Goal: Task Accomplishment & Management: Use online tool/utility

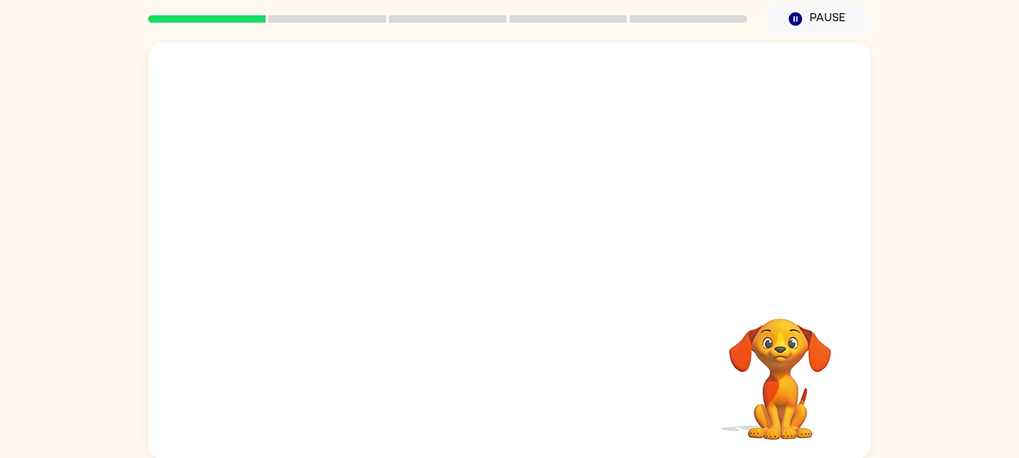
scroll to position [56, 0]
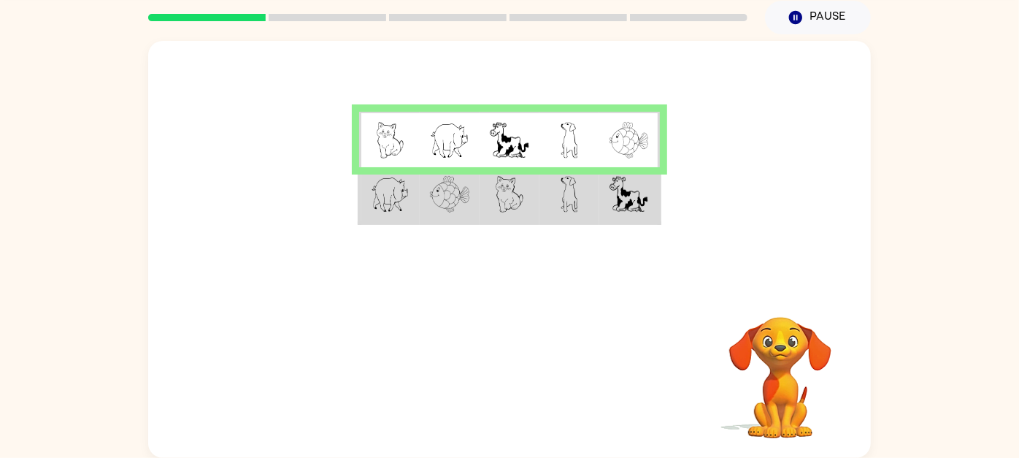
click at [575, 132] on img at bounding box center [570, 140] width 18 height 36
click at [580, 203] on td at bounding box center [569, 195] width 60 height 56
click at [577, 193] on img at bounding box center [570, 194] width 18 height 36
click at [649, 152] on td at bounding box center [629, 140] width 60 height 56
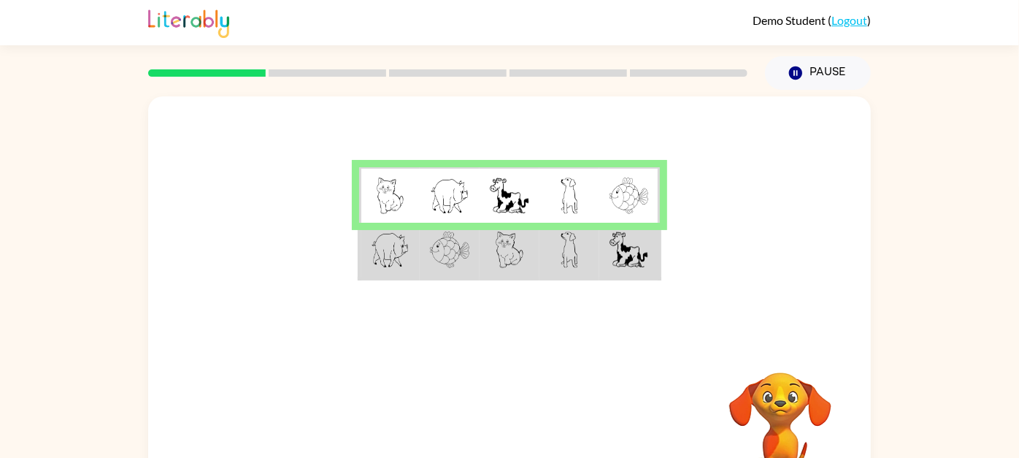
click at [507, 248] on img at bounding box center [510, 249] width 28 height 36
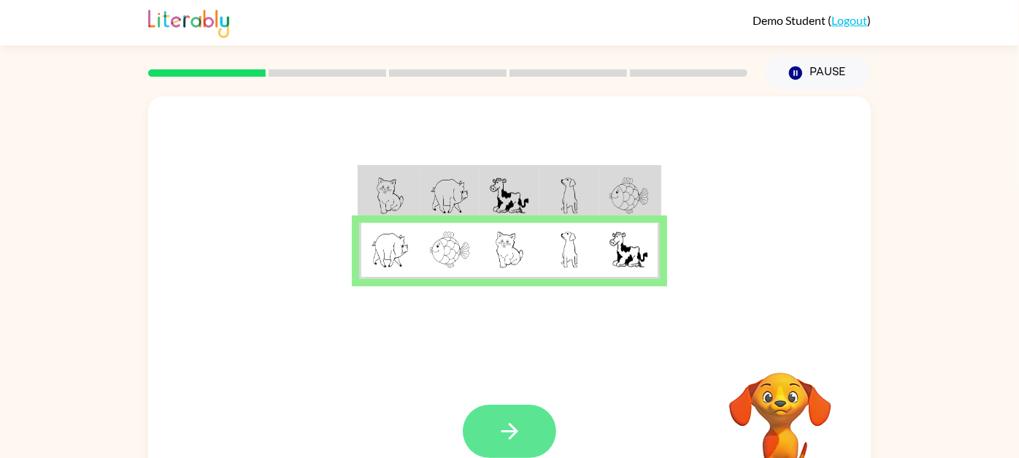
click at [500, 410] on button "button" at bounding box center [509, 430] width 93 height 53
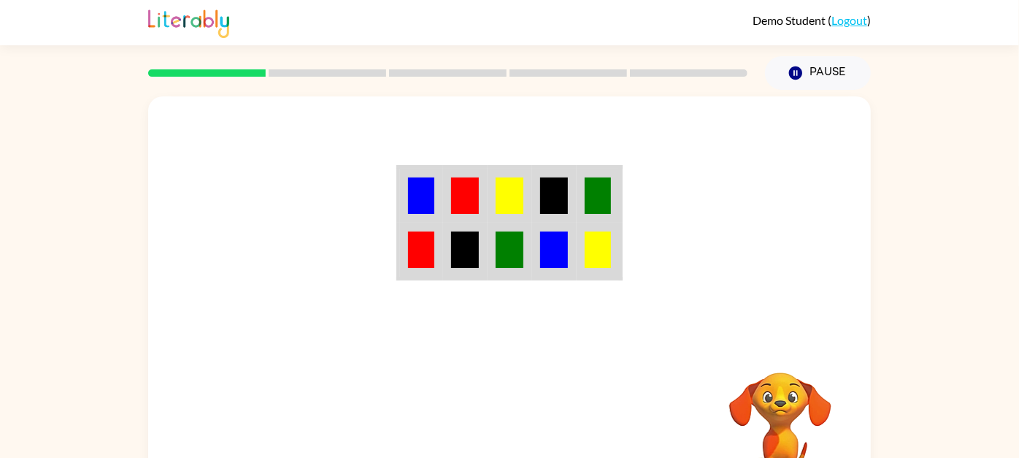
click at [427, 250] on img at bounding box center [421, 249] width 26 height 36
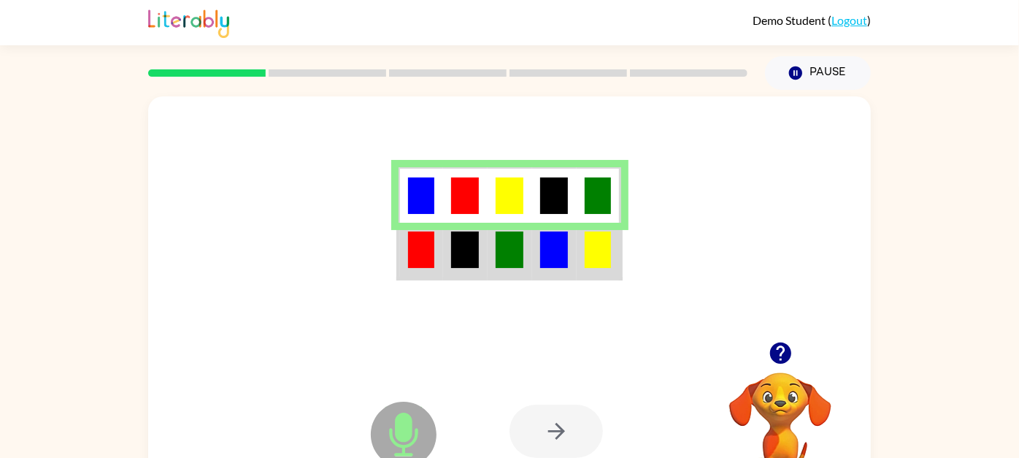
click at [542, 423] on div at bounding box center [556, 430] width 93 height 53
click at [564, 435] on div at bounding box center [556, 430] width 93 height 53
click at [547, 435] on div at bounding box center [556, 430] width 93 height 53
click at [772, 350] on icon "button" at bounding box center [779, 352] width 21 height 21
click at [437, 252] on td at bounding box center [421, 251] width 45 height 56
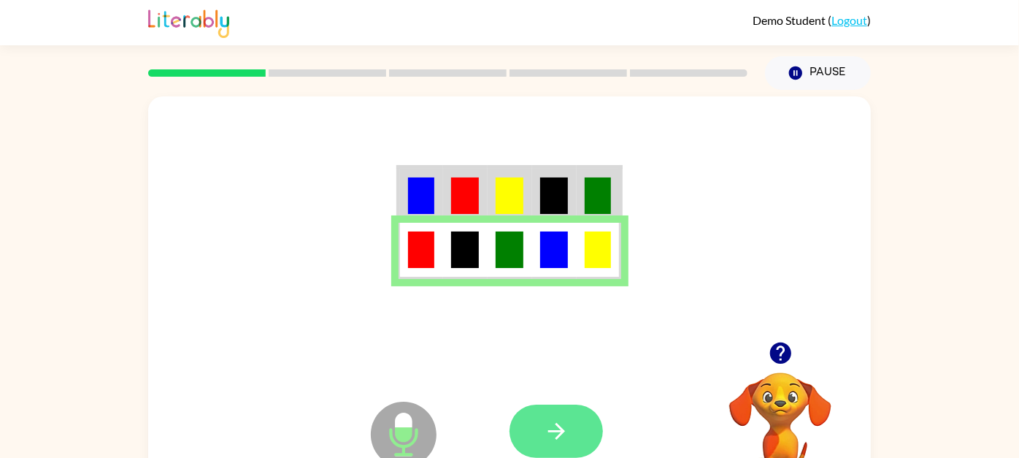
click at [550, 423] on icon "button" at bounding box center [557, 431] width 26 height 26
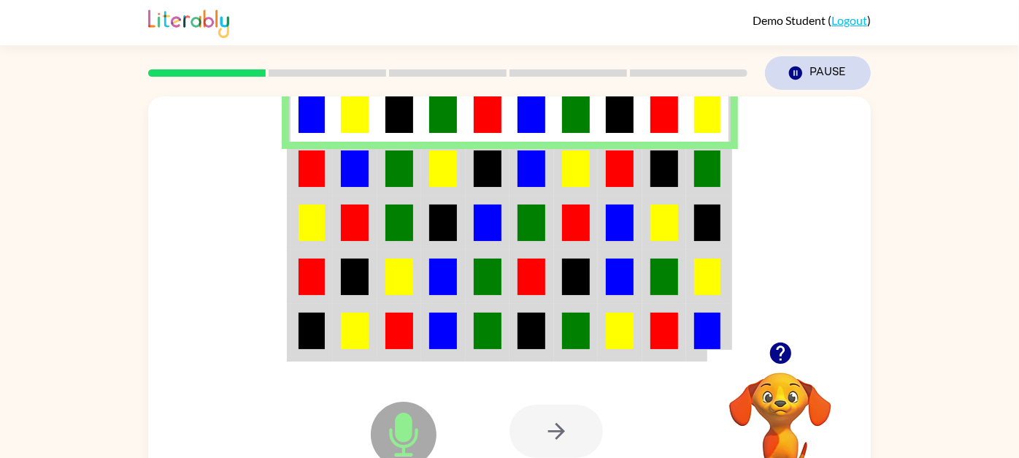
click at [809, 74] on button "Pause Pause" at bounding box center [818, 73] width 106 height 34
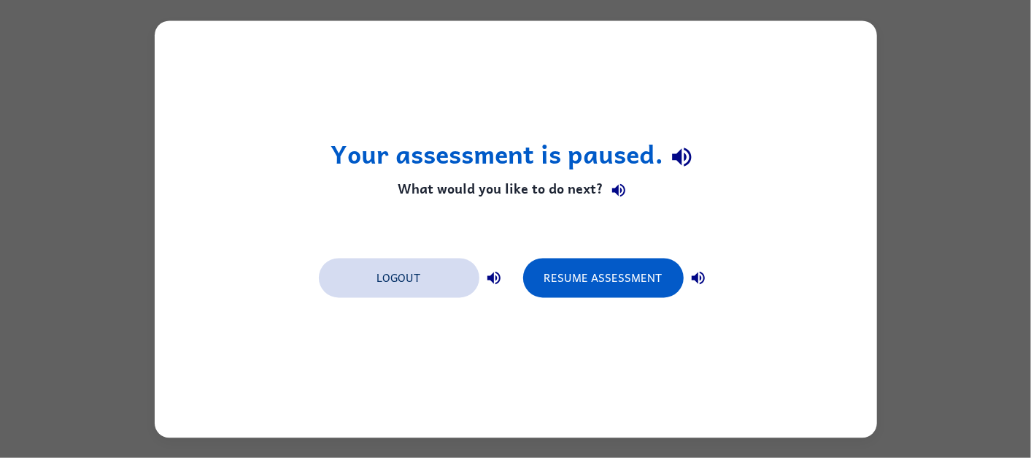
click at [397, 274] on button "Logout" at bounding box center [399, 277] width 161 height 39
